Goal: Task Accomplishment & Management: Manage account settings

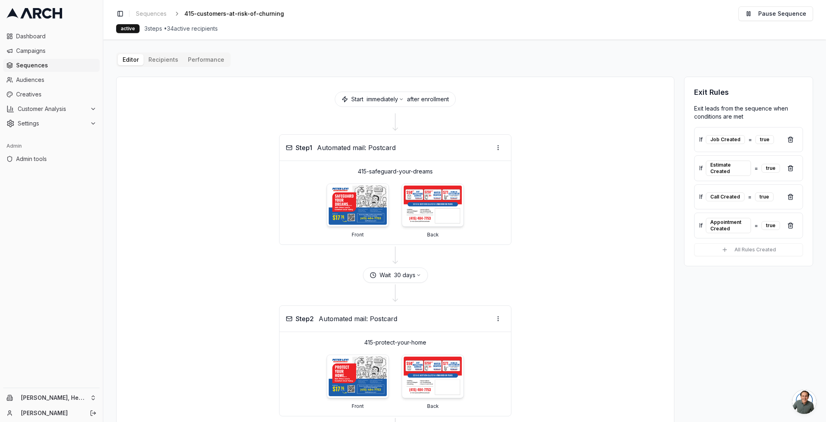
scroll to position [240, 0]
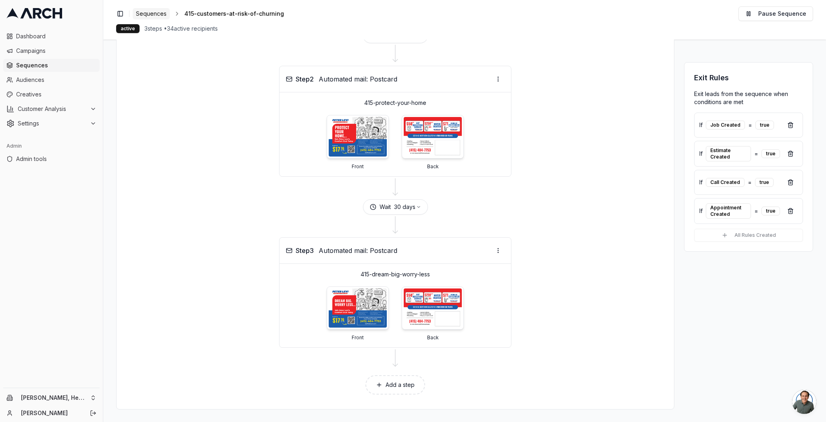
click at [163, 15] on span "Sequences" at bounding box center [151, 14] width 31 height 8
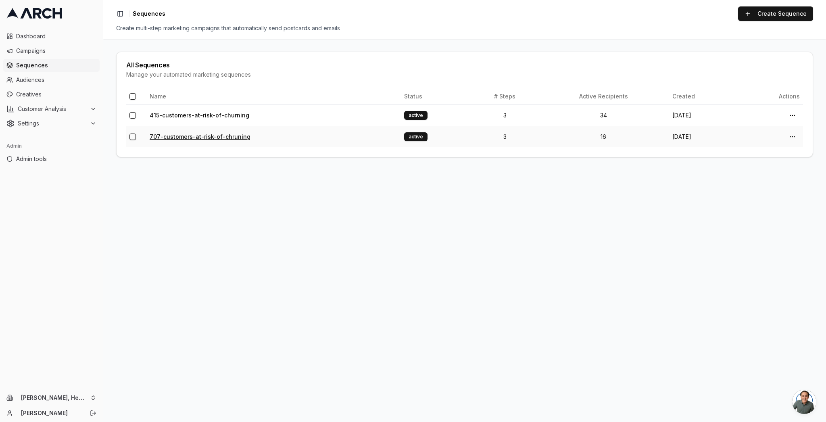
click at [179, 135] on link "707-customers-at-risk-of-chruning" at bounding box center [200, 136] width 101 height 7
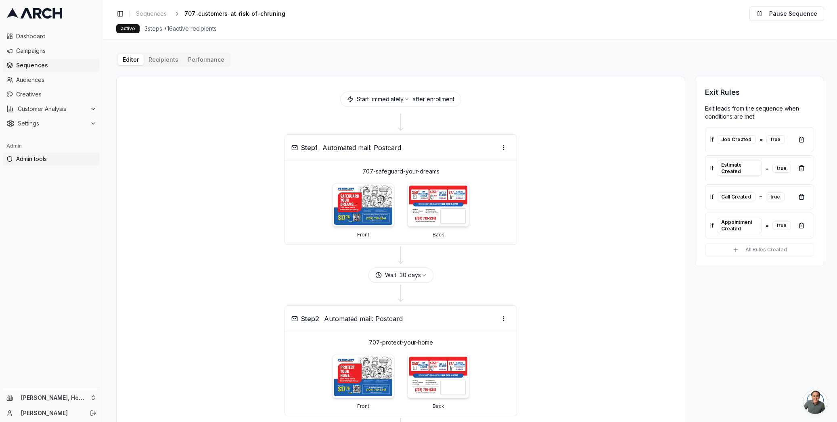
click at [31, 157] on span "Admin tools" at bounding box center [56, 159] width 80 height 8
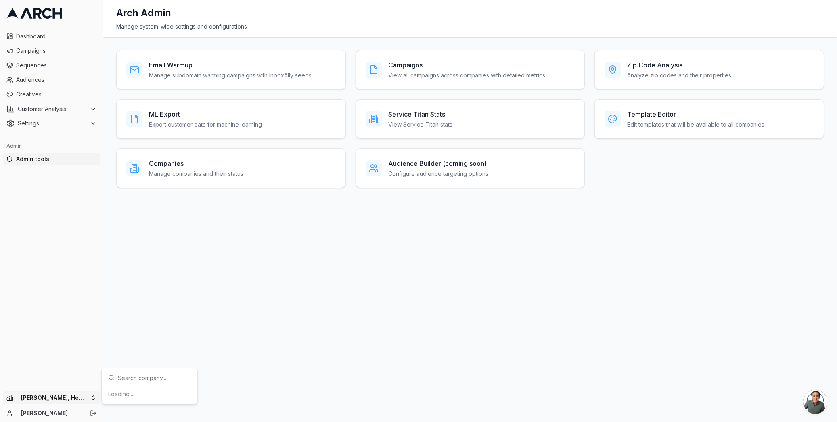
click at [71, 400] on html "Dashboard Campaigns Sequences Audiences Creatives Customer Analysis Settings Ad…" at bounding box center [418, 211] width 837 height 422
click at [47, 155] on html "Dashboard Campaigns Sequences Audiences Creatives Customer Analysis Settings Ad…" at bounding box center [418, 211] width 837 height 422
click at [170, 163] on h3 "Companies" at bounding box center [196, 164] width 94 height 10
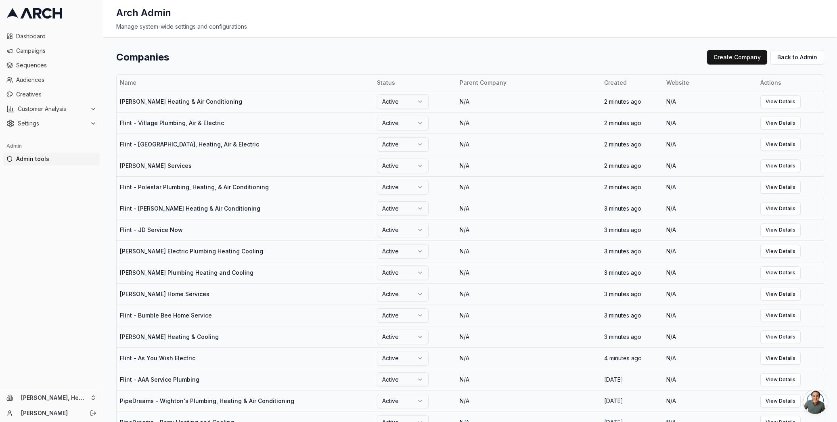
scroll to position [289, 0]
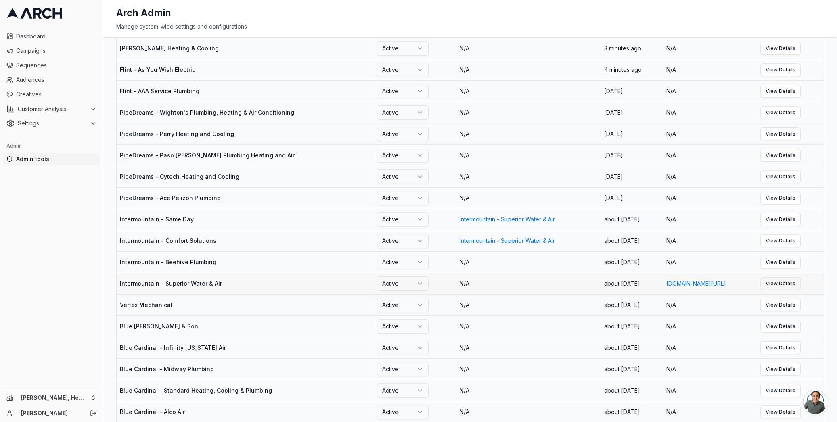
click at [794, 290] on link "View Details" at bounding box center [780, 283] width 40 height 13
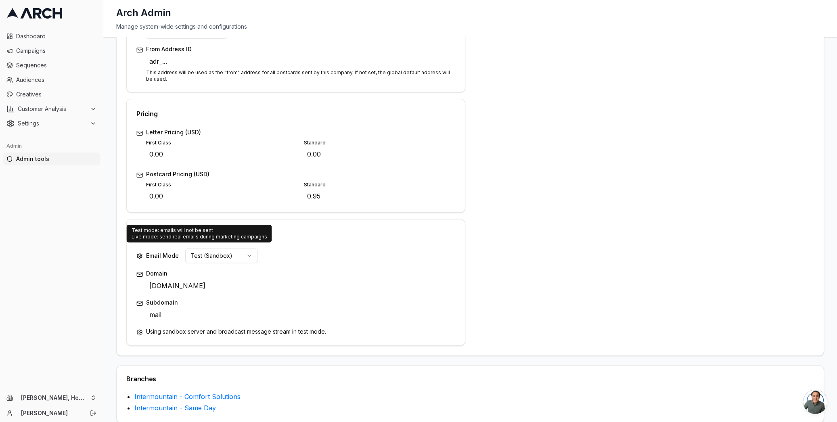
scroll to position [270, 0]
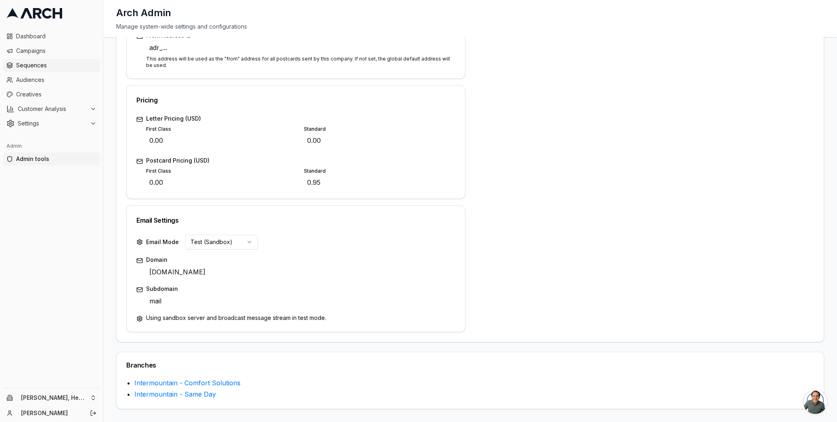
click at [45, 65] on span "Sequences" at bounding box center [56, 65] width 80 height 8
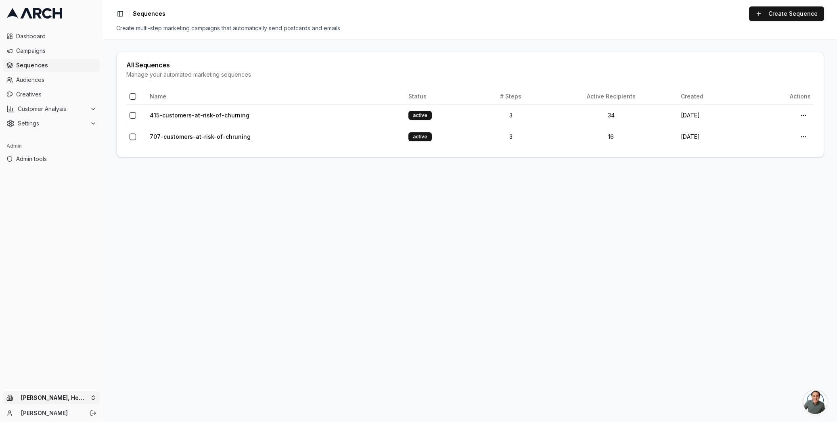
click at [62, 402] on html "Dashboard Campaigns Sequences Audiences Creatives Customer Analysis Settings Ad…" at bounding box center [418, 211] width 837 height 422
click at [157, 274] on input "text" at bounding box center [154, 273] width 73 height 16
type input "super"
click at [155, 361] on div "Intermountain - Superior Water & Air" at bounding box center [149, 361] width 89 height 21
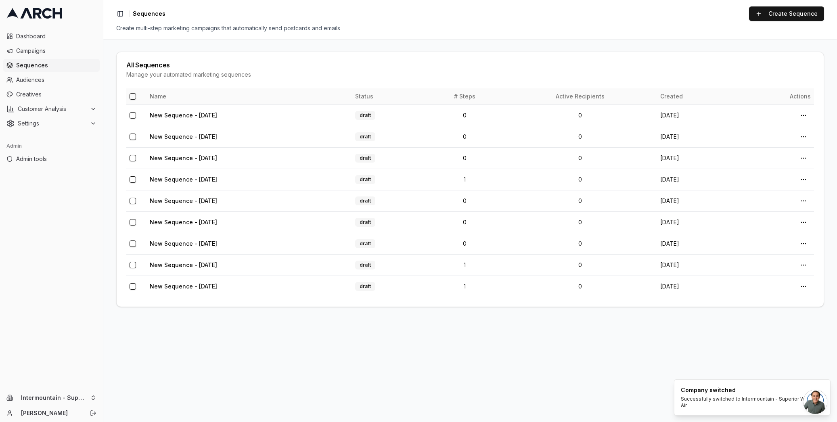
click at [132, 94] on button "button" at bounding box center [133, 96] width 6 height 6
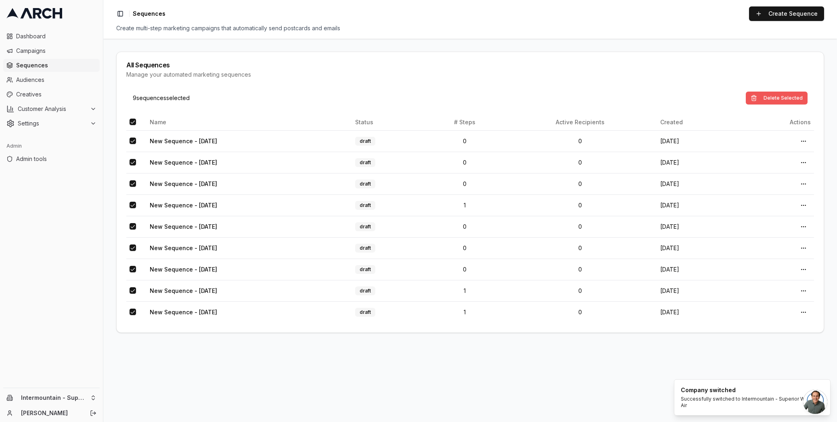
click at [788, 97] on button "Delete Selected" at bounding box center [777, 98] width 62 height 13
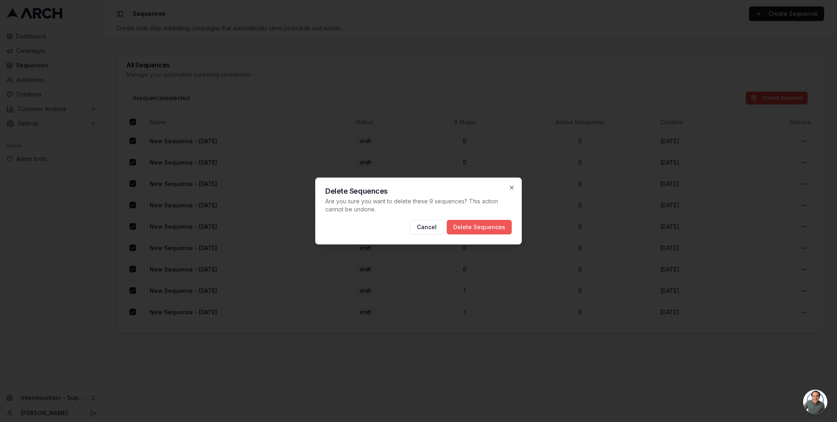
click at [488, 232] on button "Delete Sequences" at bounding box center [479, 227] width 65 height 15
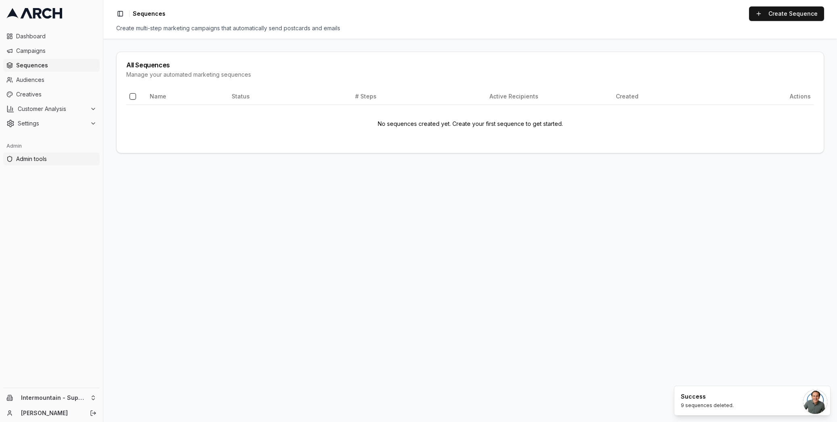
click at [41, 158] on span "Admin tools" at bounding box center [56, 159] width 80 height 8
